Goal: Task Accomplishment & Management: Manage account settings

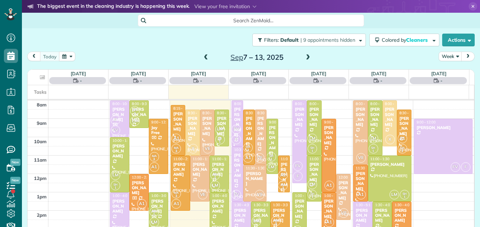
scroll to position [3, 3]
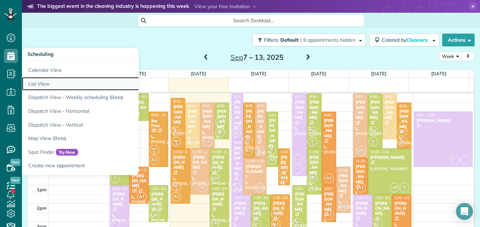
click at [37, 83] on link "List View" at bounding box center [110, 84] width 177 height 14
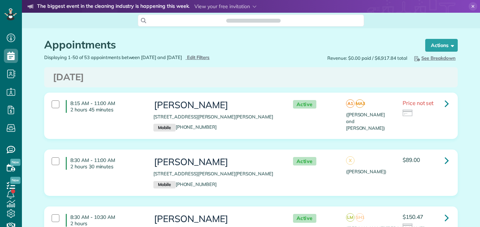
scroll to position [227, 22]
click at [445, 104] on icon at bounding box center [446, 103] width 4 height 12
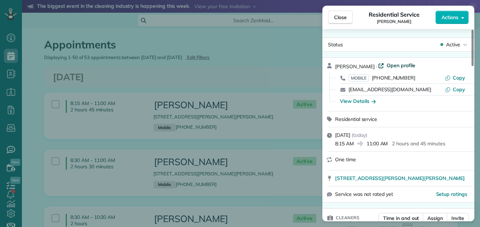
click at [399, 65] on span "Open profile" at bounding box center [401, 65] width 29 height 7
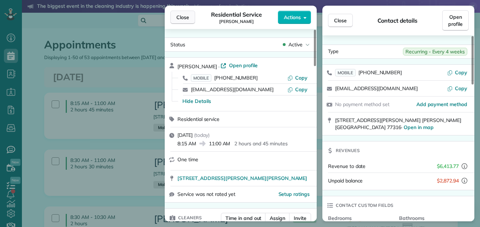
click at [187, 19] on span "Close" at bounding box center [182, 17] width 13 height 7
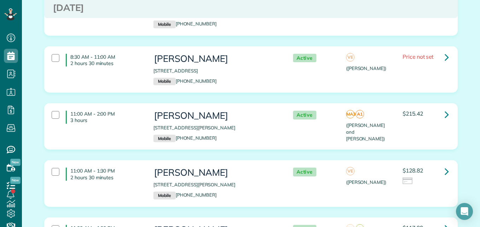
scroll to position [158, 0]
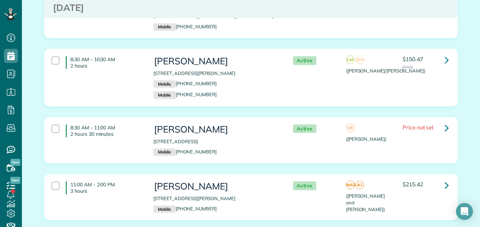
click at [268, 193] on div "Kelly Nelson 406 Copa Palm Loop Montgomery TX 77316 Mobile (817) 271-3207" at bounding box center [215, 196] width 125 height 31
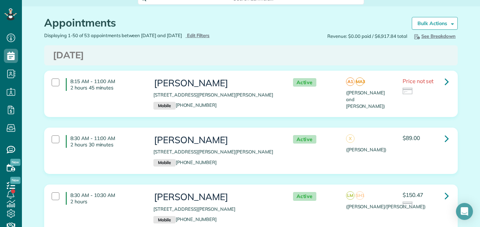
scroll to position [0, 0]
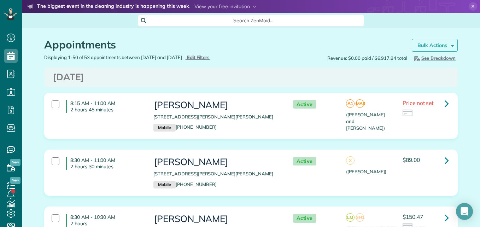
click at [430, 43] on strong "Bulk Actions" at bounding box center [432, 45] width 30 height 6
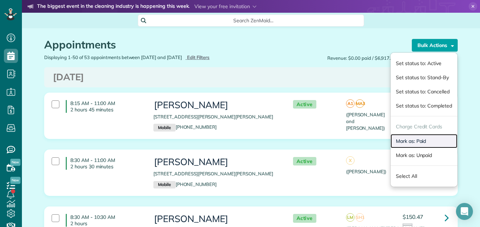
click at [398, 138] on link "Mark as: Paid" at bounding box center [423, 141] width 67 height 14
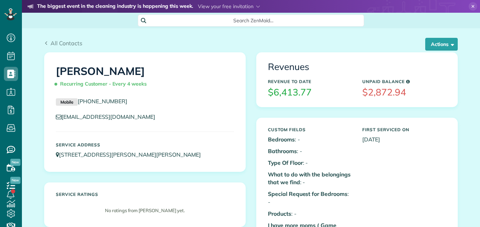
scroll to position [3, 3]
click at [448, 47] on button "Actions" at bounding box center [441, 44] width 33 height 13
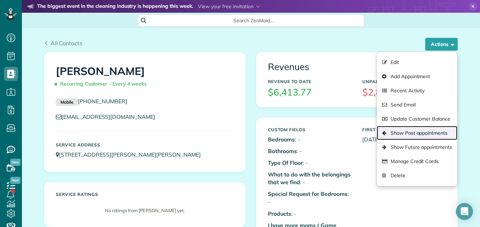
click at [414, 131] on link "Show Past appointments" at bounding box center [417, 133] width 81 height 14
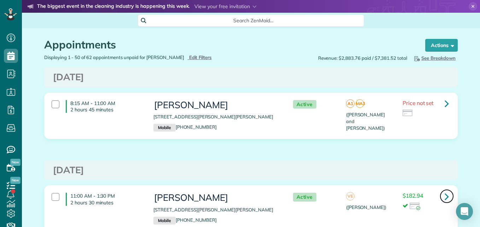
click at [444, 195] on icon at bounding box center [446, 196] width 4 height 12
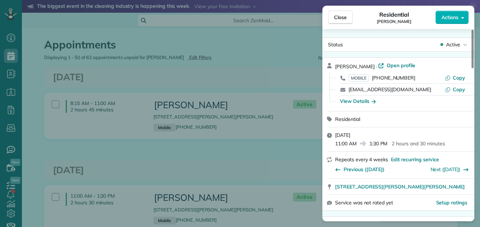
click at [443, 195] on div "Service was not rated yet Setup ratings" at bounding box center [398, 203] width 152 height 16
click at [341, 16] on span "Close" at bounding box center [340, 17] width 13 height 7
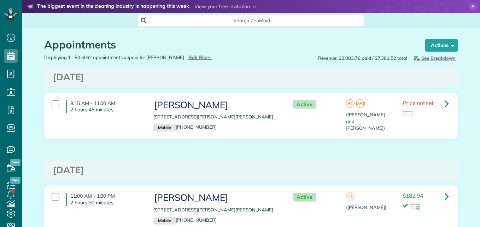
scroll to position [3, 3]
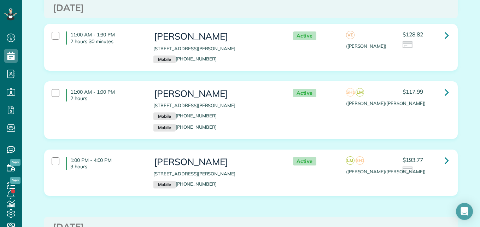
scroll to position [370, 0]
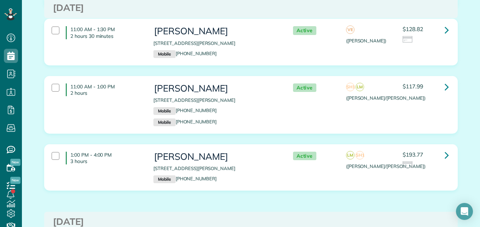
click at [363, 105] on div "11:00 AM - 1:00 PM 2 hours Sophia Swanson 111 Monterrey Pines Drive Montgomery …" at bounding box center [249, 105] width 407 height 50
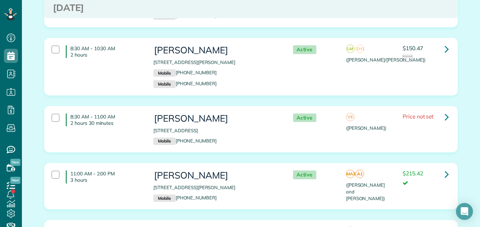
scroll to position [0, 0]
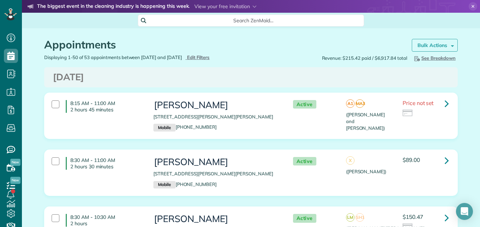
click at [426, 40] on div "Appointments Schedule Changes Actions Create Appointment Create Task Clock In/O…" at bounding box center [251, 41] width 424 height 26
click at [426, 47] on strong "Bulk Actions" at bounding box center [432, 45] width 30 height 6
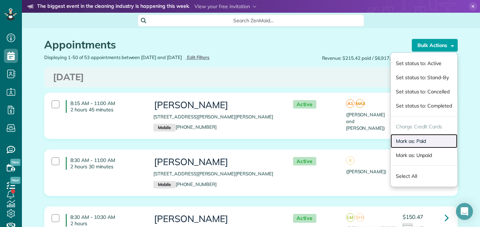
click at [407, 141] on link "Mark as: Paid" at bounding box center [423, 141] width 67 height 14
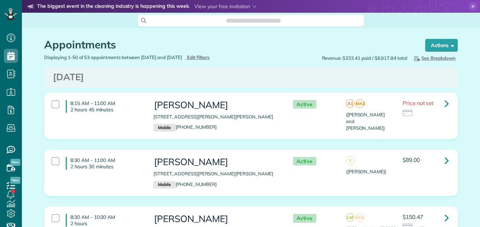
scroll to position [227, 22]
click at [11, 15] on icon at bounding box center [10, 14] width 4 height 3
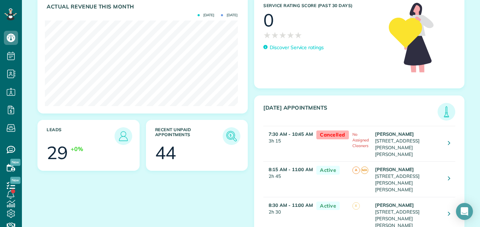
scroll to position [103, 0]
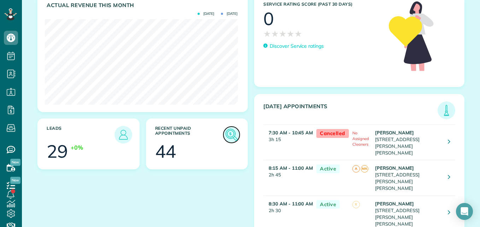
click at [231, 135] on img at bounding box center [231, 134] width 16 height 16
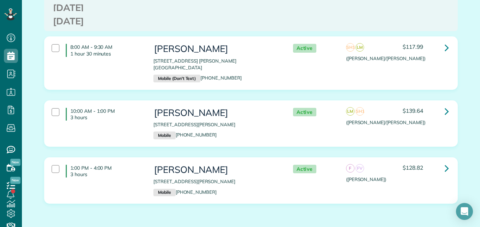
scroll to position [3442, 0]
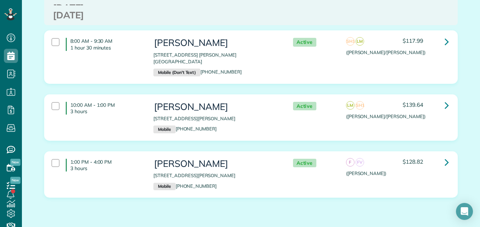
click at [273, 169] on div "Linda Carrer 114 Mimosa Silk Court Montgomery TX 77316 Mobile (973) 476-5640" at bounding box center [216, 174] width 136 height 39
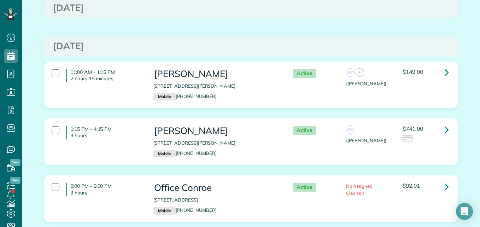
scroll to position [0, 0]
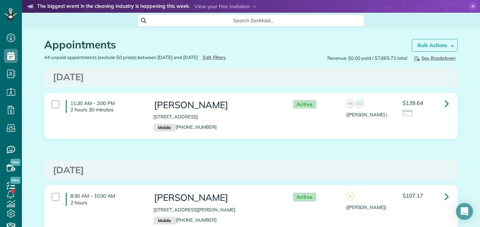
click at [431, 45] on strong "Bulk Actions" at bounding box center [432, 45] width 30 height 6
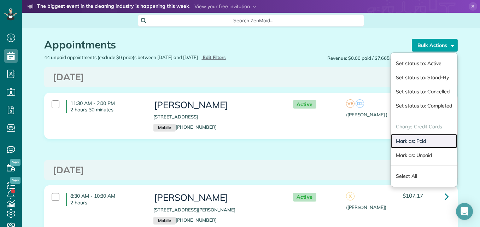
click at [402, 141] on link "Mark as: Paid" at bounding box center [423, 141] width 67 height 14
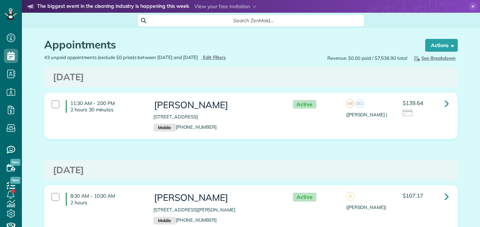
scroll to position [3, 3]
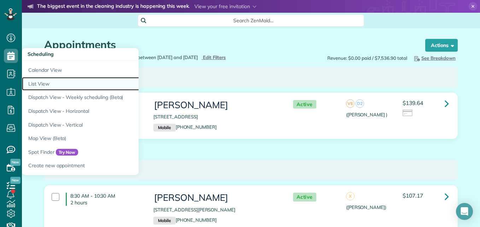
click at [33, 82] on link "List View" at bounding box center [110, 84] width 177 height 14
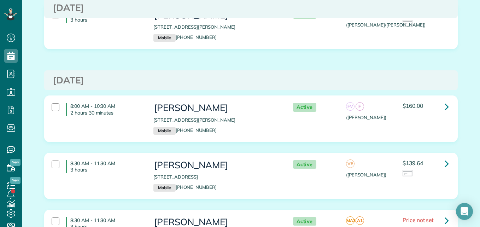
scroll to position [516, 0]
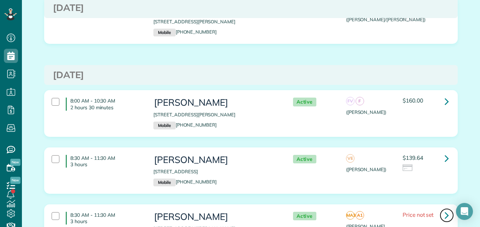
click at [444, 215] on icon at bounding box center [446, 215] width 4 height 12
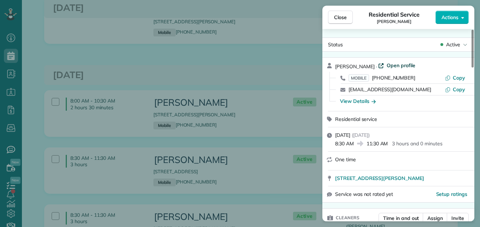
click at [390, 62] on span "Open profile" at bounding box center [401, 65] width 29 height 7
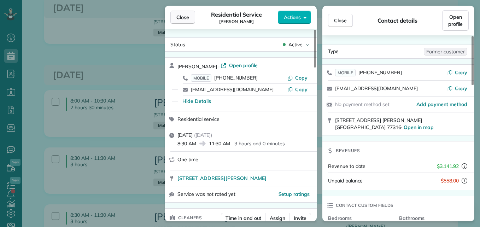
click at [173, 19] on button "Close" at bounding box center [182, 17] width 25 height 13
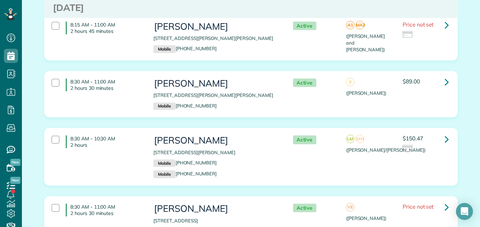
scroll to position [73, 0]
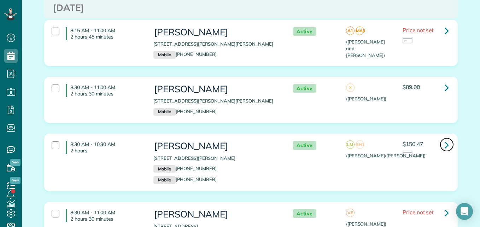
click at [444, 144] on icon at bounding box center [446, 144] width 4 height 12
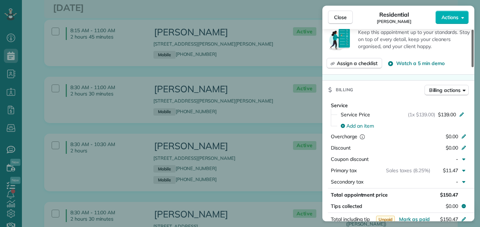
scroll to position [336, 0]
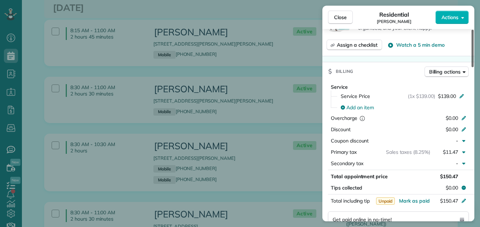
drag, startPoint x: 471, startPoint y: 62, endPoint x: 479, endPoint y: 127, distance: 65.4
click at [473, 67] on div at bounding box center [472, 48] width 2 height 37
click at [345, 18] on span "Close" at bounding box center [340, 17] width 13 height 7
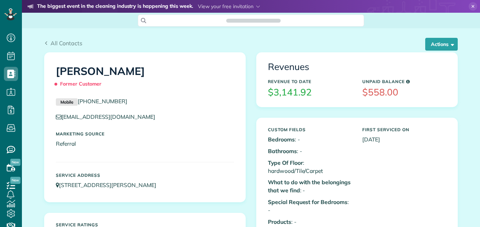
scroll to position [227, 22]
click at [438, 39] on button "Actions" at bounding box center [441, 44] width 33 height 13
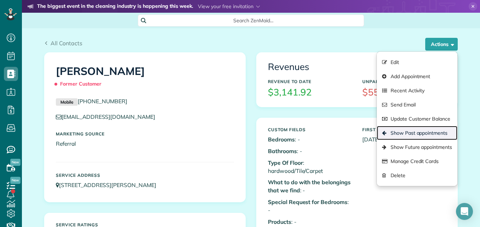
click at [434, 134] on link "Show Past appointments" at bounding box center [417, 133] width 81 height 14
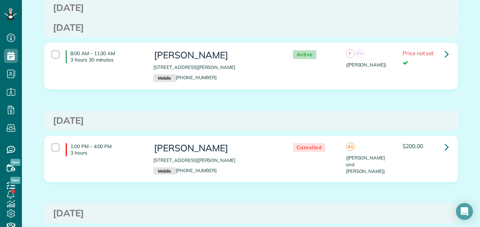
scroll to position [226, 0]
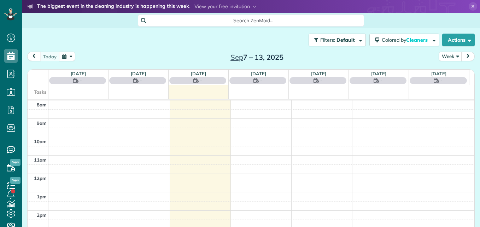
scroll to position [3, 3]
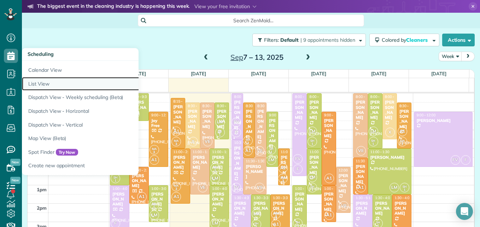
click at [36, 87] on link "List View" at bounding box center [110, 84] width 177 height 14
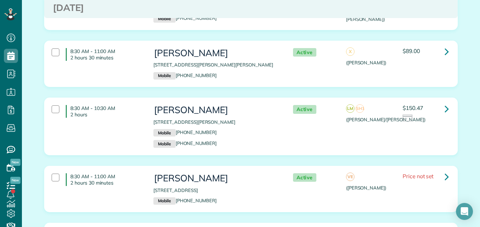
scroll to position [119, 0]
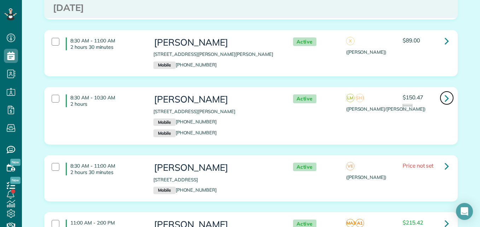
click at [446, 98] on icon at bounding box center [446, 98] width 4 height 12
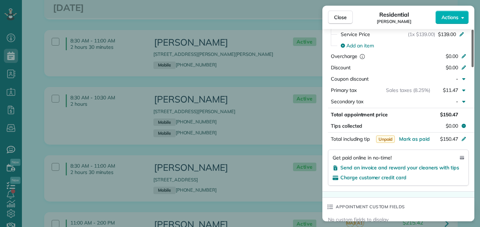
scroll to position [399, 0]
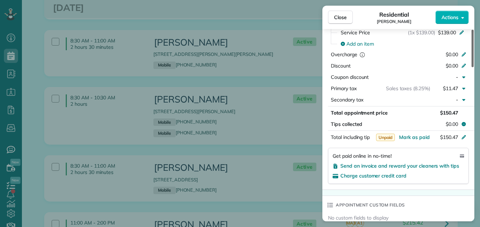
drag, startPoint x: 472, startPoint y: 55, endPoint x: 481, endPoint y: 133, distance: 77.9
click at [473, 67] on div at bounding box center [472, 48] width 2 height 37
click at [441, 163] on span "Send an invoice and reward your cleaners with tips" at bounding box center [399, 166] width 119 height 6
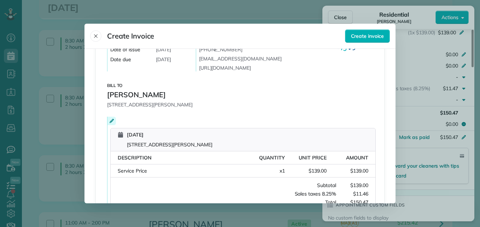
scroll to position [77, 0]
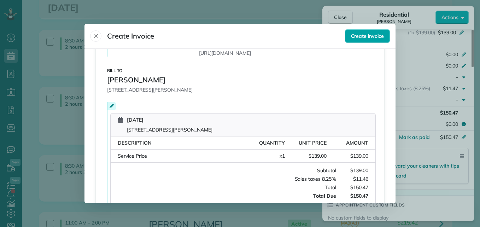
click at [364, 33] on span "Create invoice" at bounding box center [367, 36] width 33 height 7
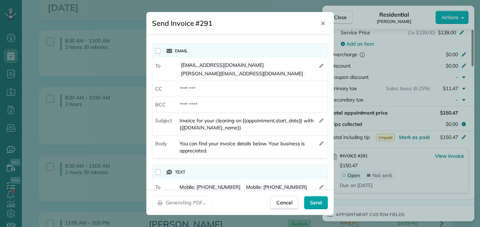
click at [317, 204] on span "Send" at bounding box center [316, 202] width 12 height 7
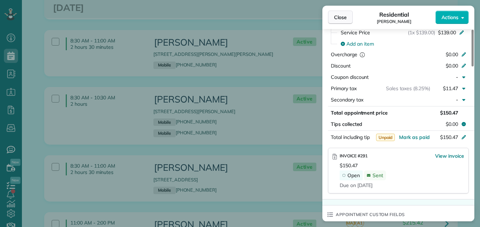
click at [339, 17] on span "Close" at bounding box center [340, 17] width 13 height 7
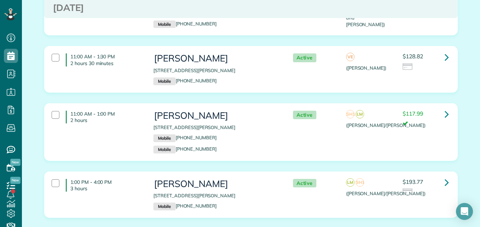
scroll to position [348, 0]
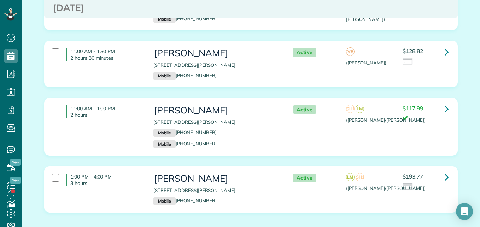
click at [256, 69] on div "[PERSON_NAME] [STREET_ADDRESS][PERSON_NAME] Mobile [PHONE_NUMBER]" at bounding box center [215, 63] width 125 height 31
click at [252, 168] on div "1:00 PM - 4:00 PM 3 hours [PERSON_NAME] [STREET_ADDRESS][PERSON_NAME] Mobile [P…" at bounding box center [251, 189] width 413 height 46
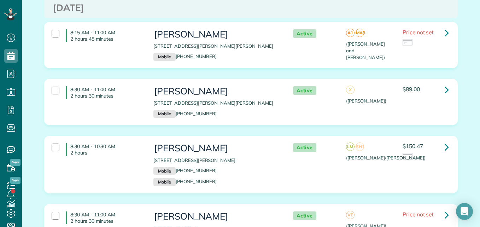
scroll to position [0, 0]
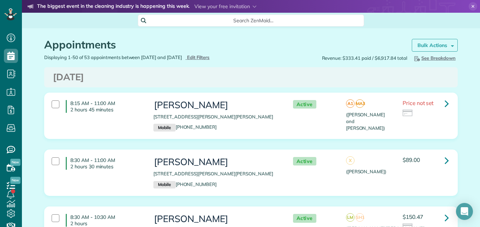
click at [430, 45] on strong "Bulk Actions" at bounding box center [432, 45] width 30 height 6
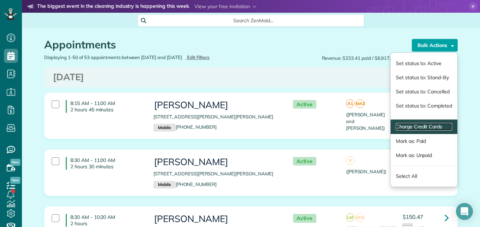
click at [412, 125] on link "Charge Credit Cards" at bounding box center [424, 126] width 56 height 7
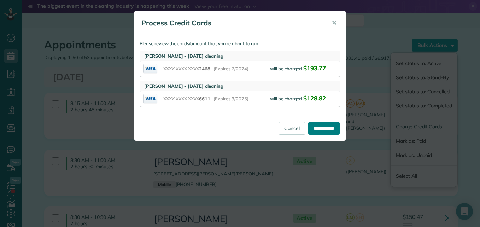
click at [319, 132] on input "**********" at bounding box center [323, 128] width 31 height 13
